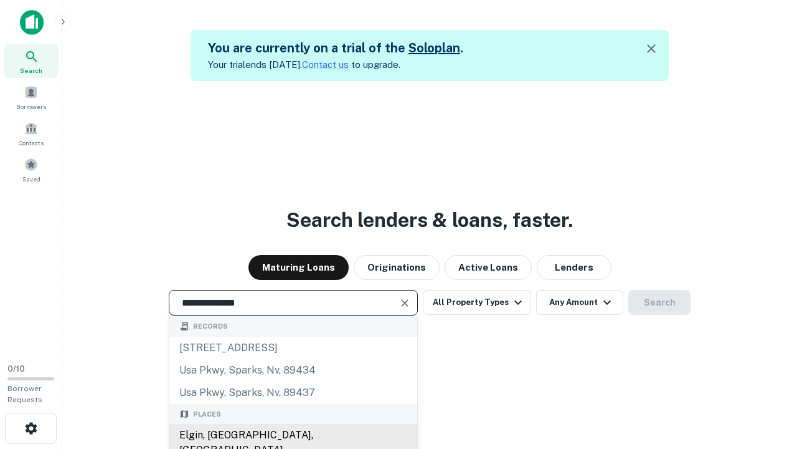
click at [293, 435] on div "Elgin, [GEOGRAPHIC_DATA], [GEOGRAPHIC_DATA]" at bounding box center [293, 442] width 248 height 37
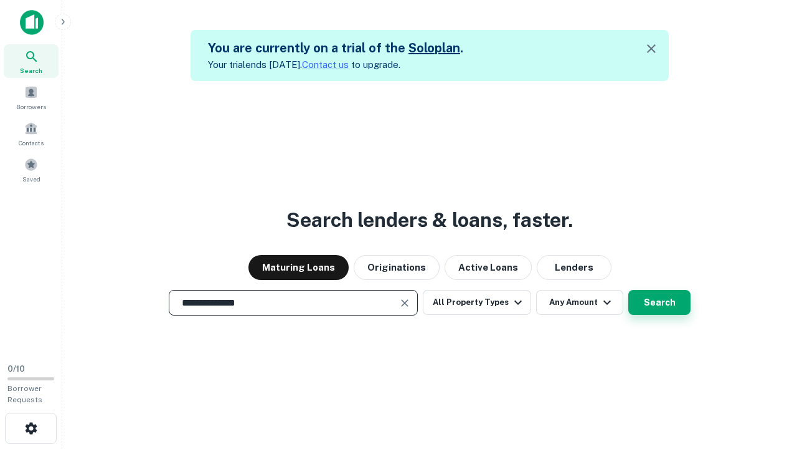
type input "**********"
click at [629, 290] on button "Search" at bounding box center [660, 302] width 62 height 25
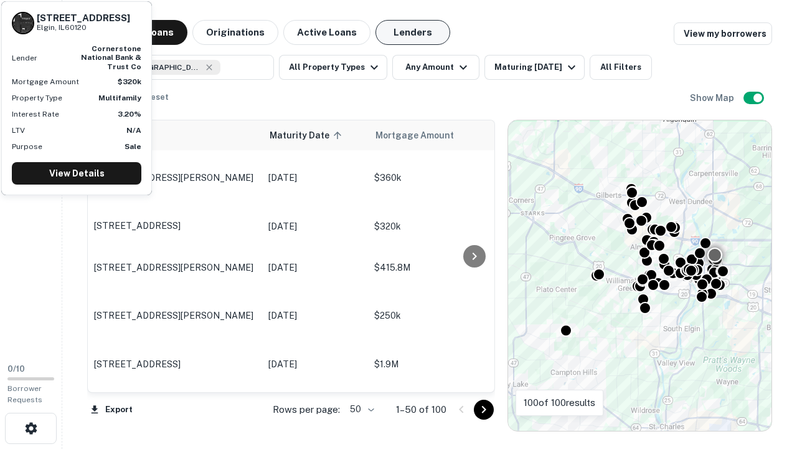
click at [413, 32] on button "Lenders" at bounding box center [413, 32] width 75 height 25
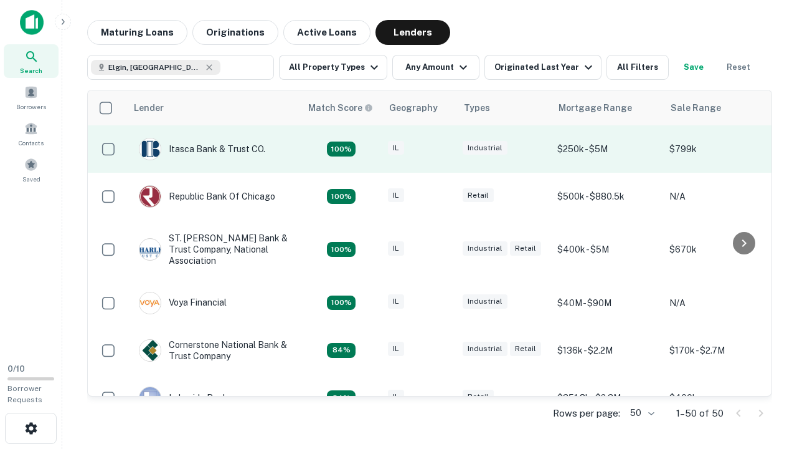
click at [442, 149] on div "IL" at bounding box center [419, 149] width 62 height 17
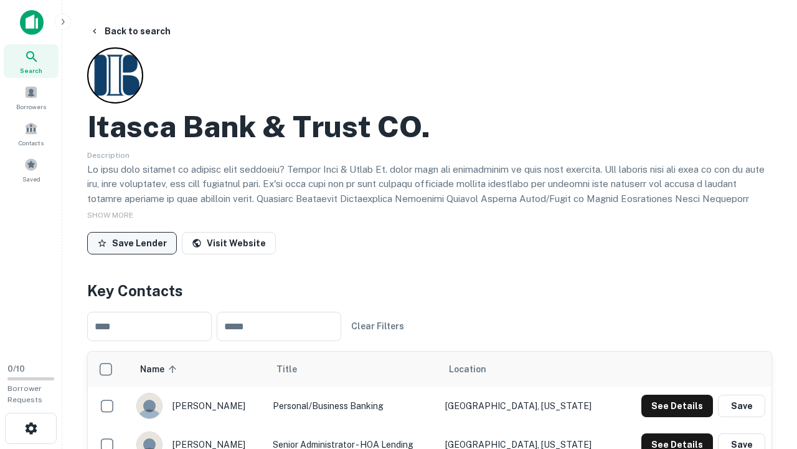
click at [132, 242] on button "Save Lender" at bounding box center [132, 243] width 90 height 22
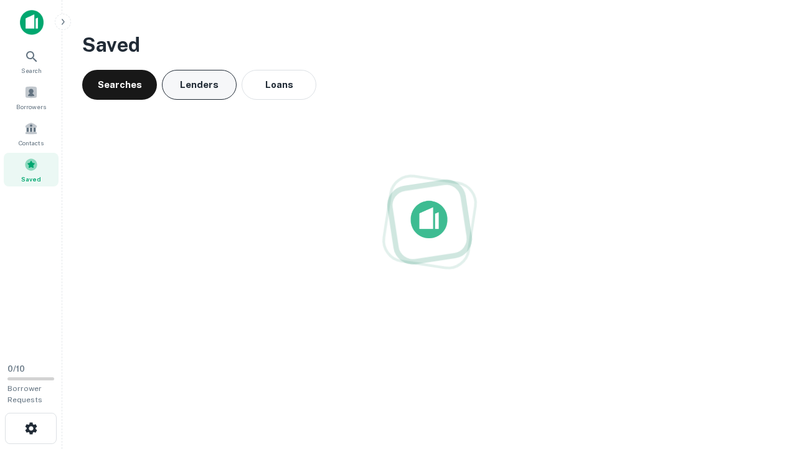
click at [199, 85] on button "Lenders" at bounding box center [199, 85] width 75 height 30
